Goal: Task Accomplishment & Management: Manage account settings

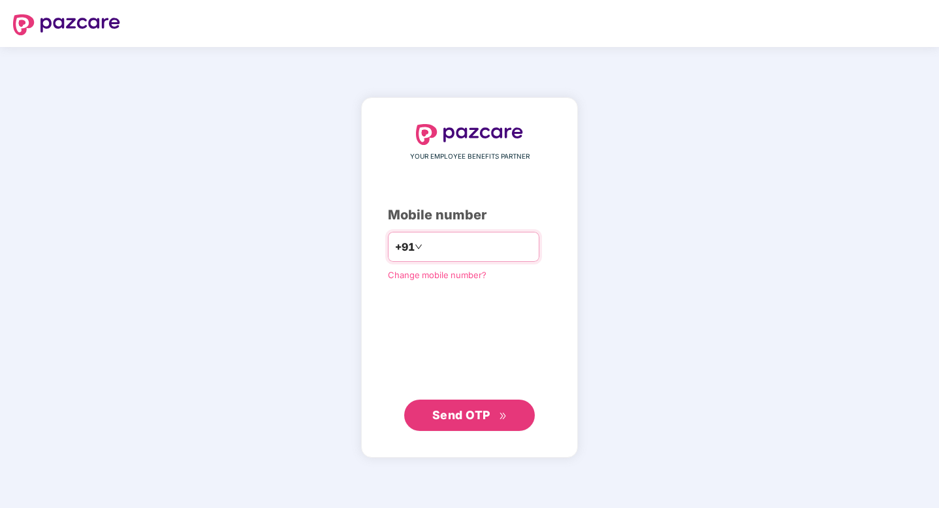
type input "**********"
click at [442, 421] on span "Send OTP" at bounding box center [469, 415] width 75 height 18
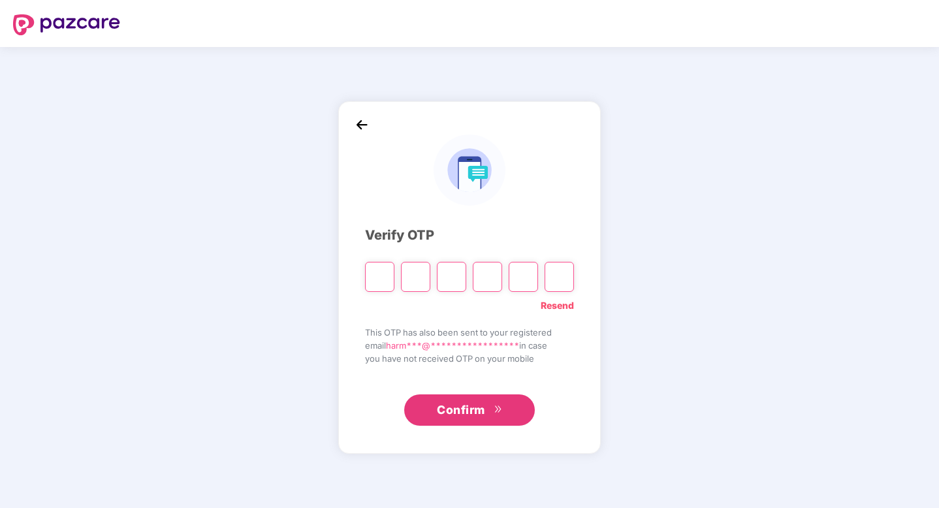
type input "*"
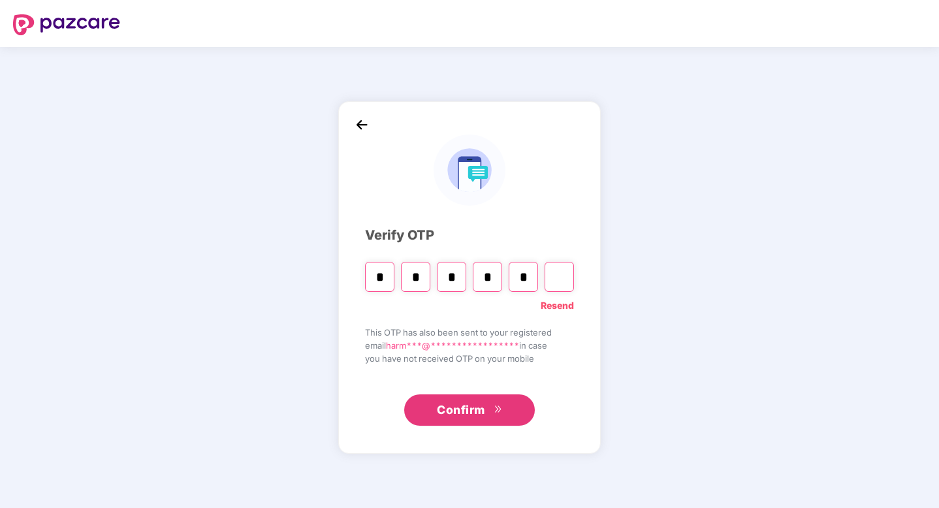
type input "*"
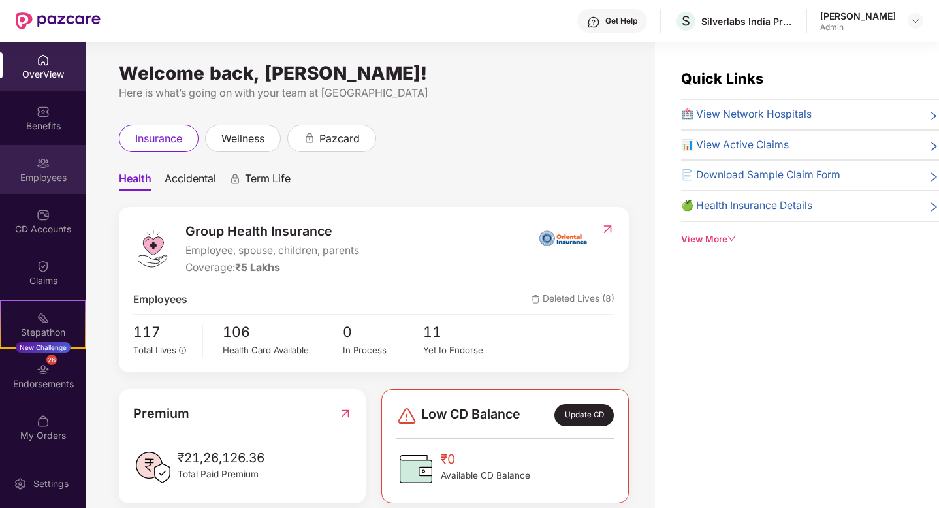
click at [30, 167] on div "Employees" at bounding box center [43, 169] width 86 height 49
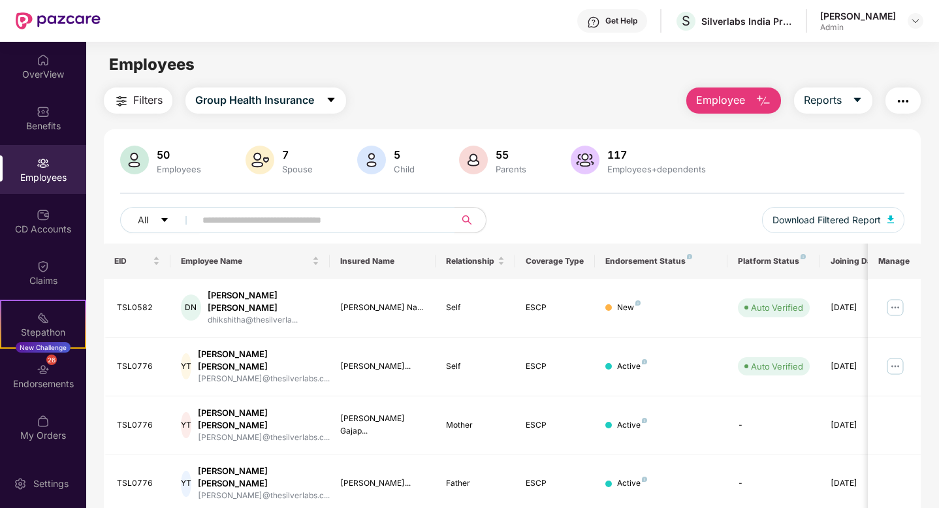
click at [324, 223] on input "text" at bounding box center [319, 220] width 234 height 20
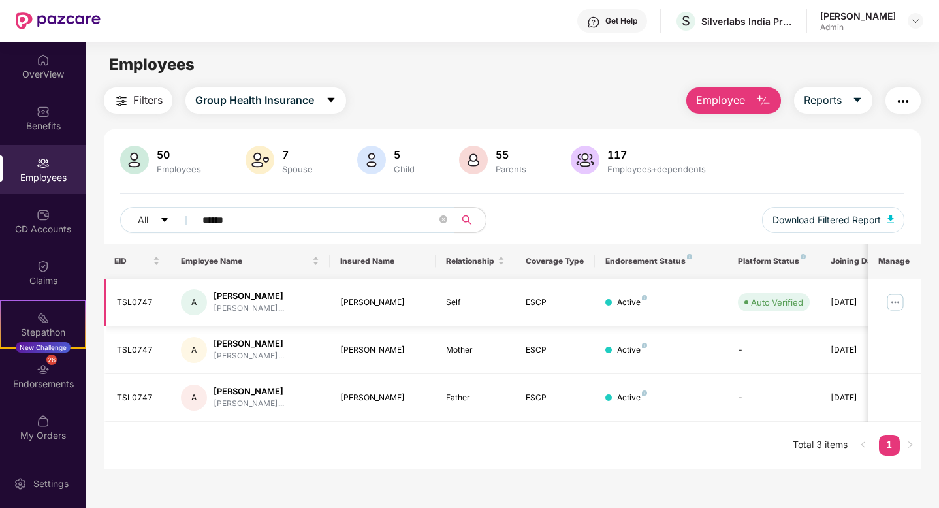
type input "******"
click at [892, 303] on img at bounding box center [895, 302] width 21 height 21
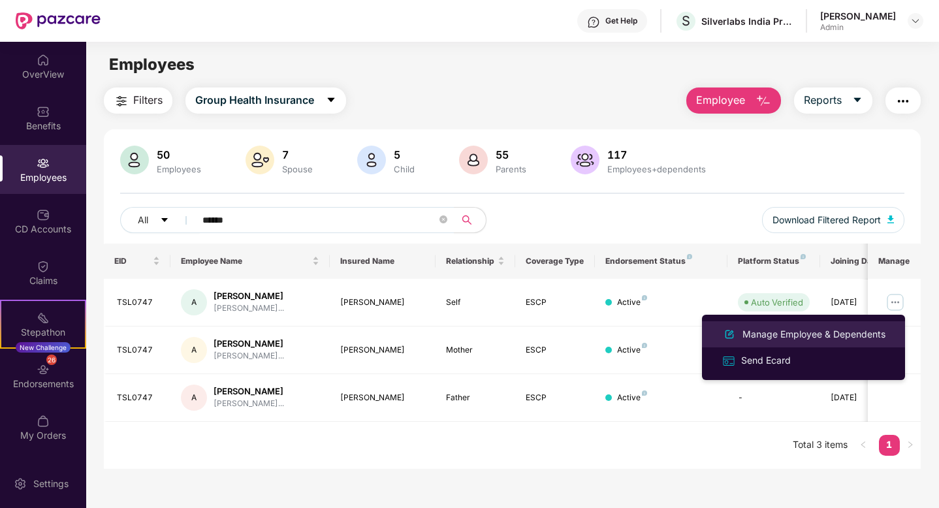
click at [787, 338] on div "Manage Employee & Dependents" at bounding box center [814, 334] width 148 height 14
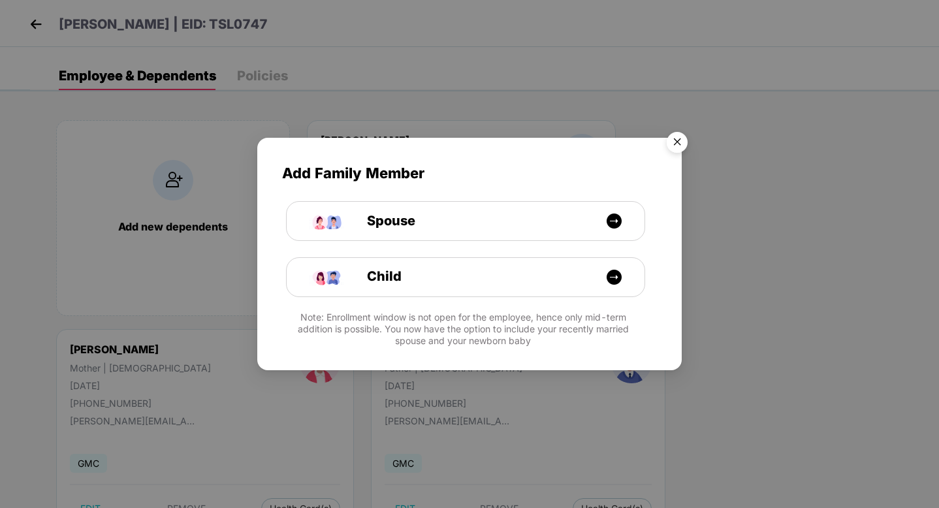
click at [671, 149] on img "Close" at bounding box center [677, 144] width 37 height 37
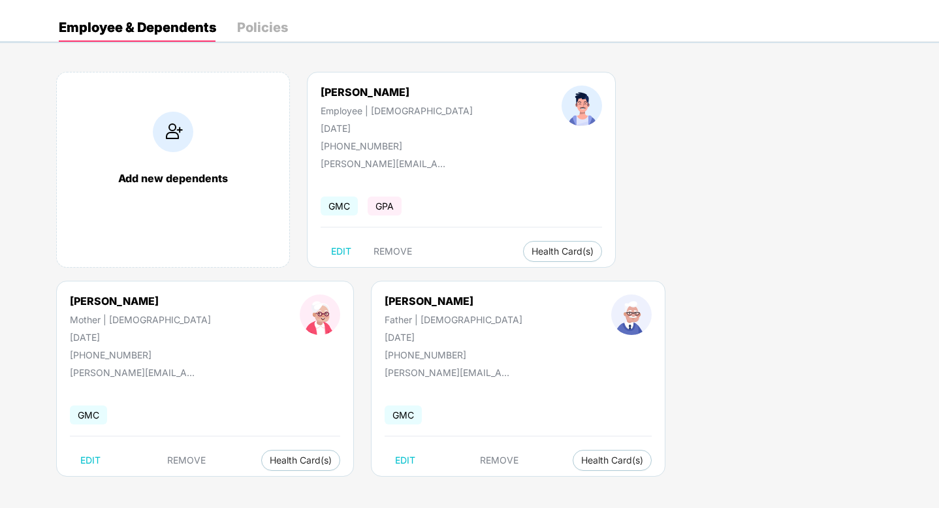
scroll to position [50, 0]
click at [480, 456] on span "REMOVE" at bounding box center [499, 459] width 39 height 10
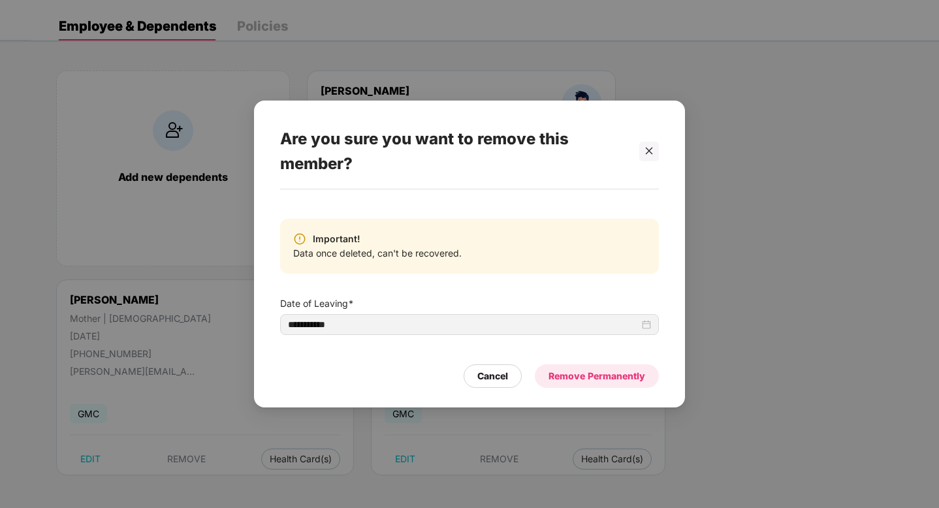
click at [597, 379] on div "Remove Permanently" at bounding box center [596, 376] width 97 height 14
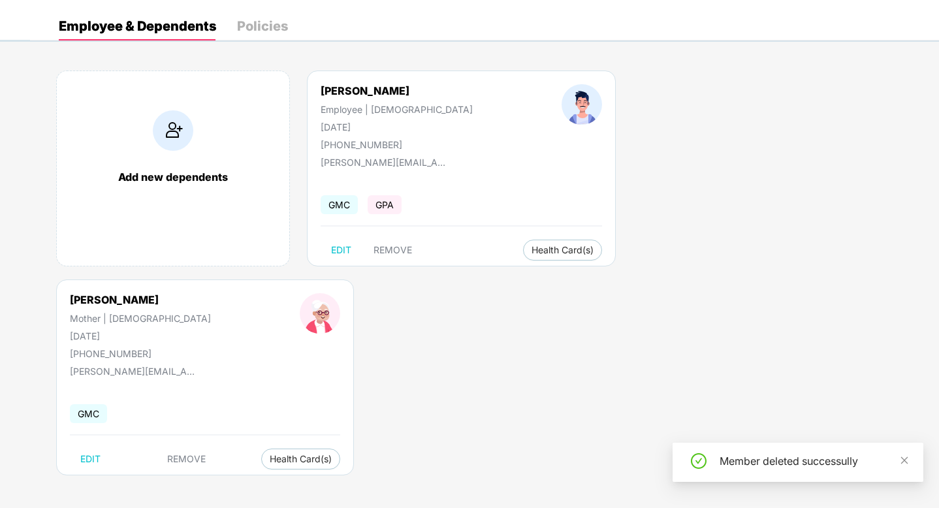
scroll to position [0, 0]
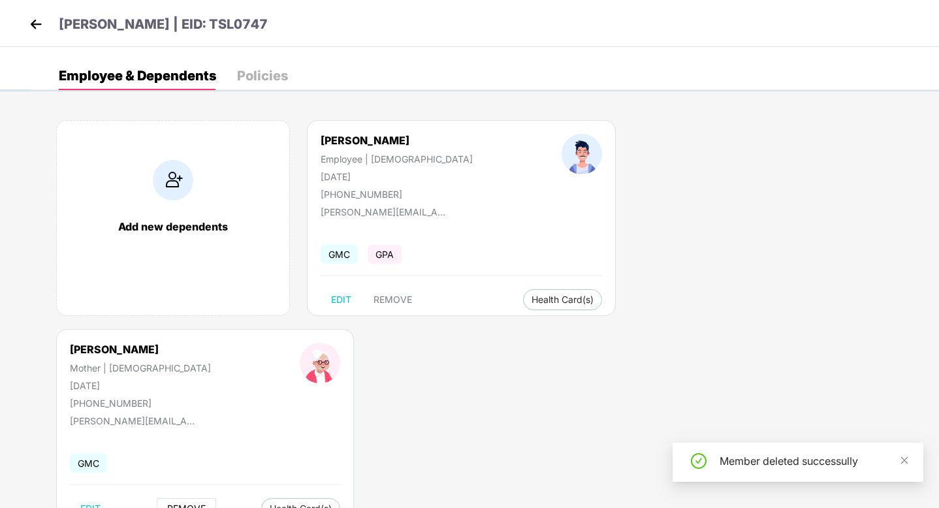
click at [206, 503] on span "REMOVE" at bounding box center [186, 508] width 39 height 10
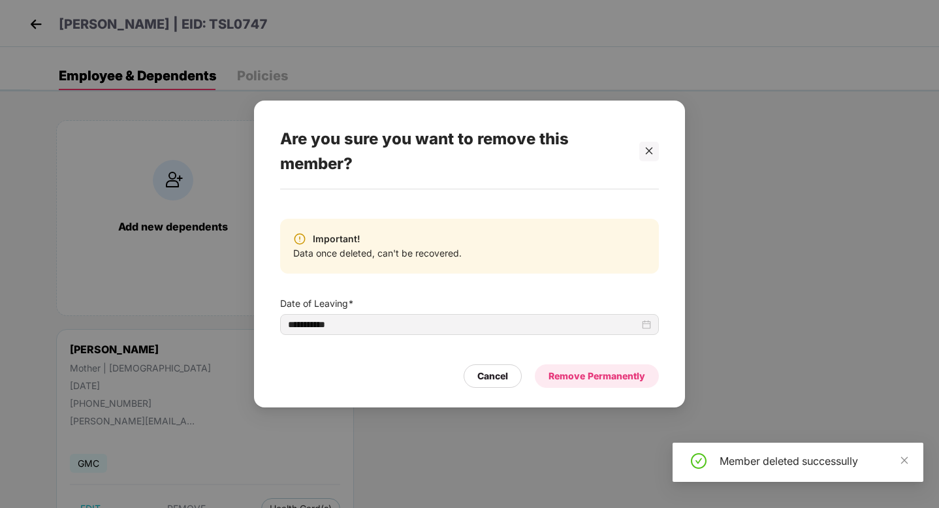
click at [597, 373] on div "Remove Permanently" at bounding box center [596, 376] width 97 height 14
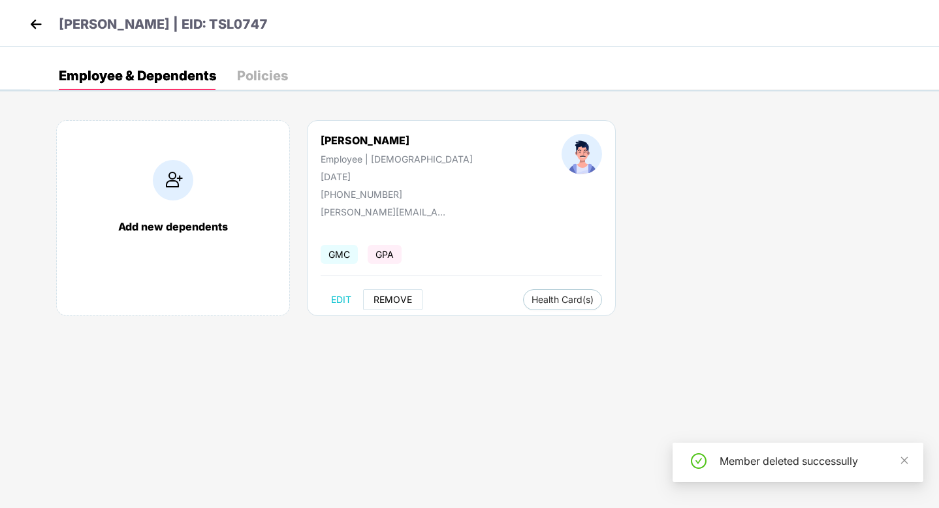
click at [407, 298] on span "REMOVE" at bounding box center [392, 299] width 39 height 10
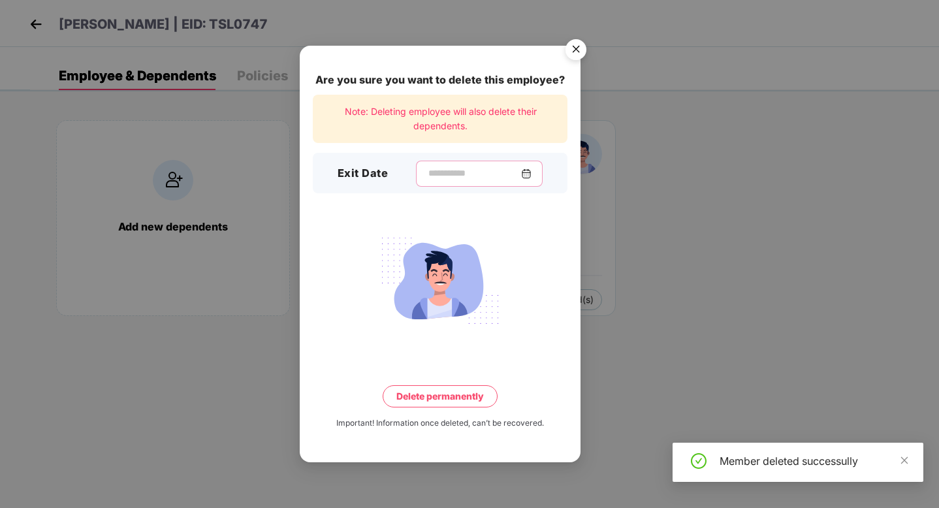
click at [459, 170] on input at bounding box center [474, 173] width 94 height 14
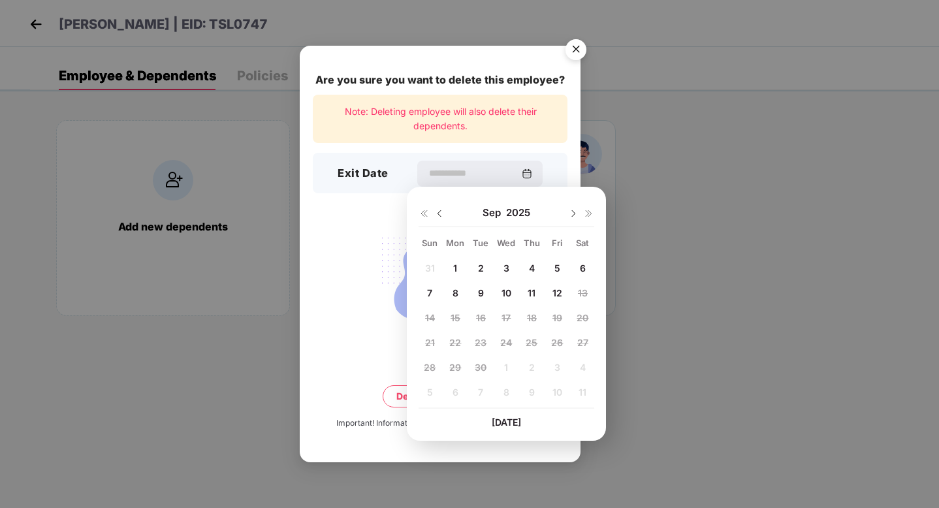
click at [551, 290] on div "12" at bounding box center [557, 293] width 20 height 20
type input "**********"
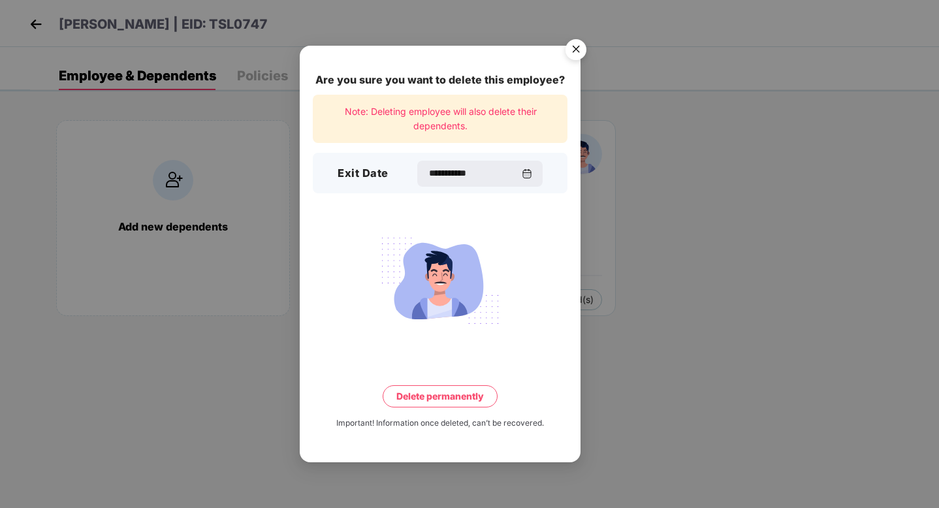
click at [439, 394] on button "Delete permanently" at bounding box center [440, 396] width 115 height 22
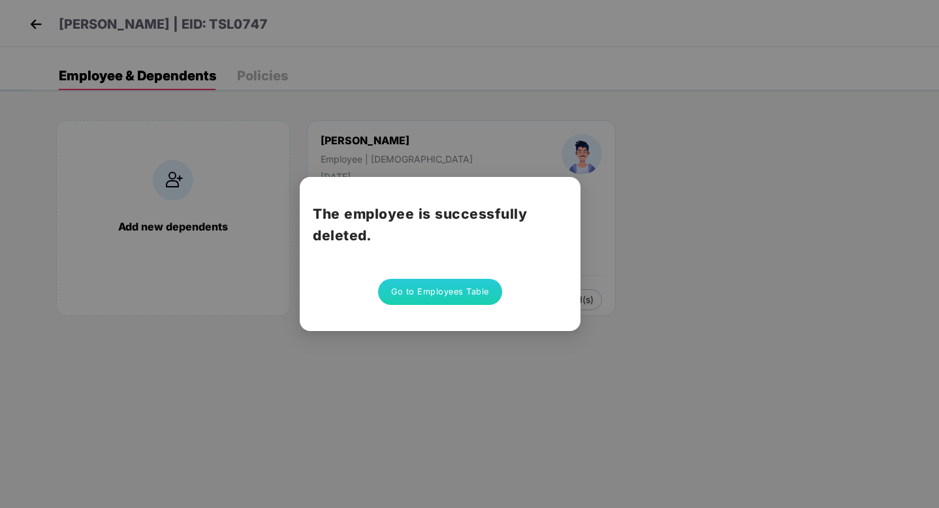
click at [474, 294] on button "Go to Employees Table" at bounding box center [440, 292] width 124 height 26
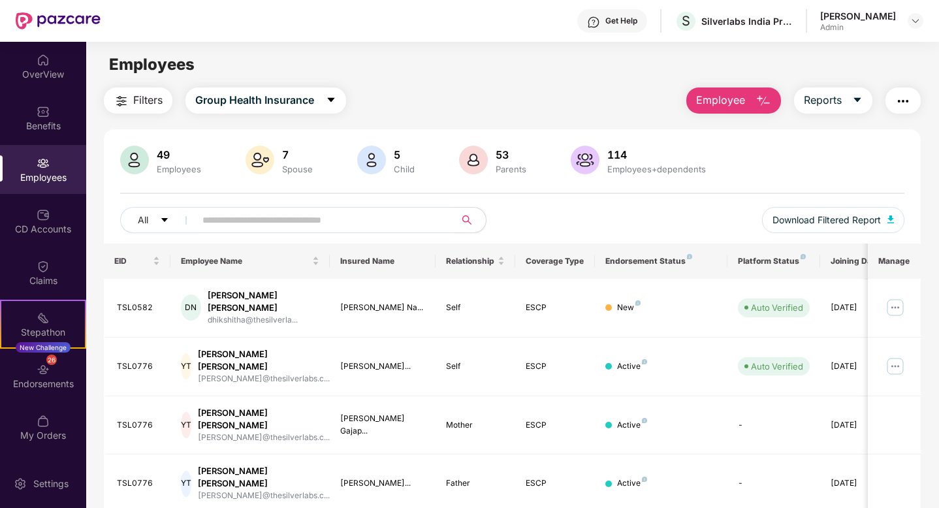
click at [294, 231] on span at bounding box center [321, 220] width 268 height 26
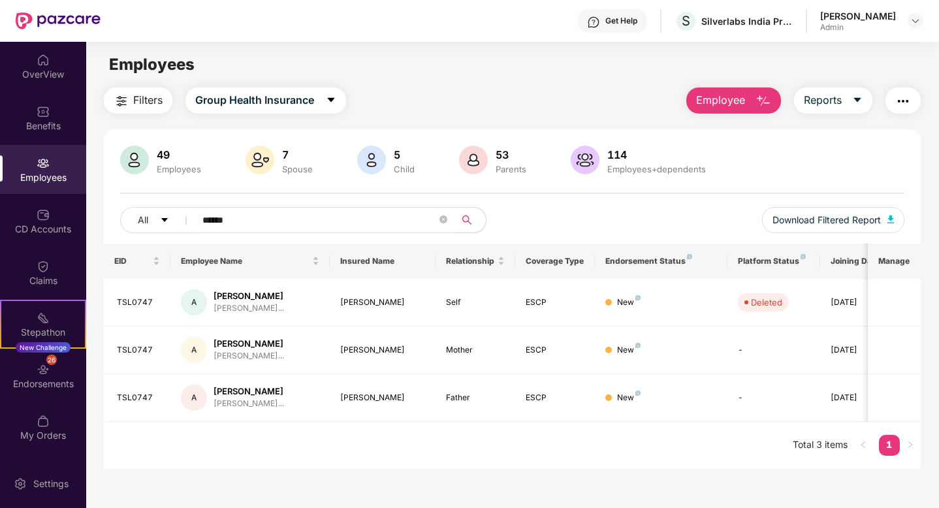
type input "******"
